Goal: Find specific page/section: Find specific page/section

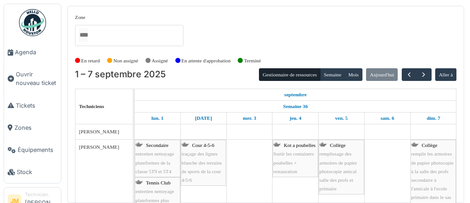
click at [31, 28] on img at bounding box center [32, 22] width 27 height 27
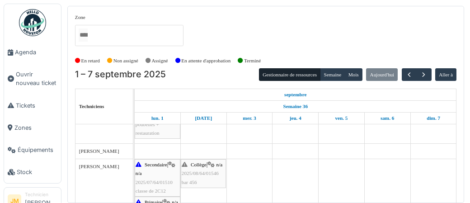
scroll to position [161, 0]
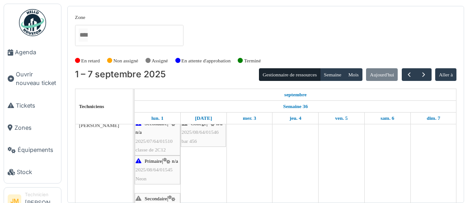
click at [196, 138] on span "bar 456" at bounding box center [188, 140] width 15 height 5
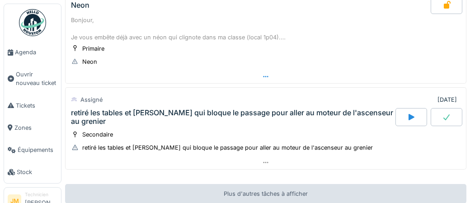
scroll to position [216, 0]
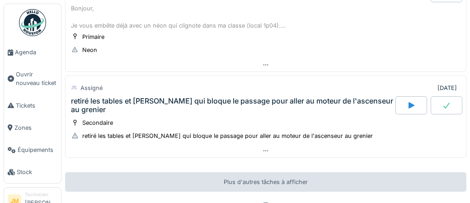
click at [205, 97] on div "retiré les tables et [PERSON_NAME] qui bloque le passage pour aller au moteur d…" at bounding box center [232, 105] width 322 height 17
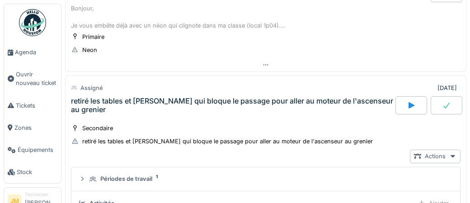
scroll to position [253, 0]
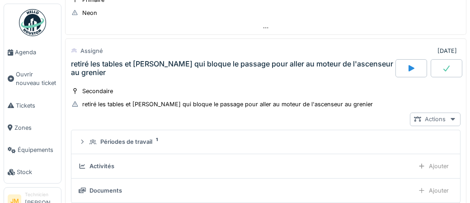
click at [453, 117] on icon at bounding box center [452, 119] width 7 height 6
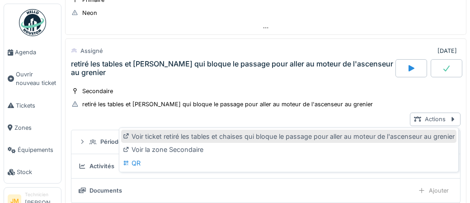
click at [270, 137] on div "Voir ticket retiré les tables et chaises qui bloque le passage pour aller au mo…" at bounding box center [288, 137] width 335 height 14
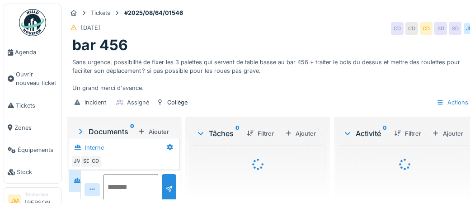
scroll to position [34, 0]
